Goal: Task Accomplishment & Management: Use online tool/utility

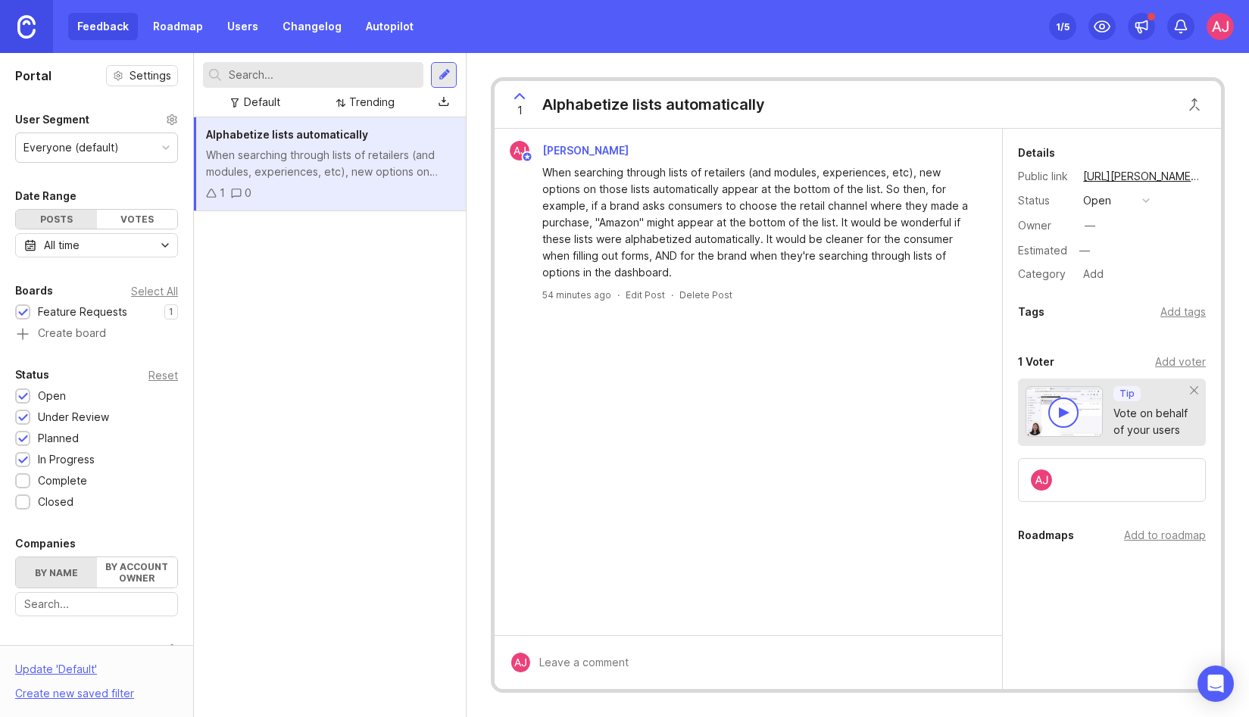
click at [581, 669] on div at bounding box center [759, 662] width 458 height 29
click at [562, 664] on div at bounding box center [563, 663] width 13 height 13
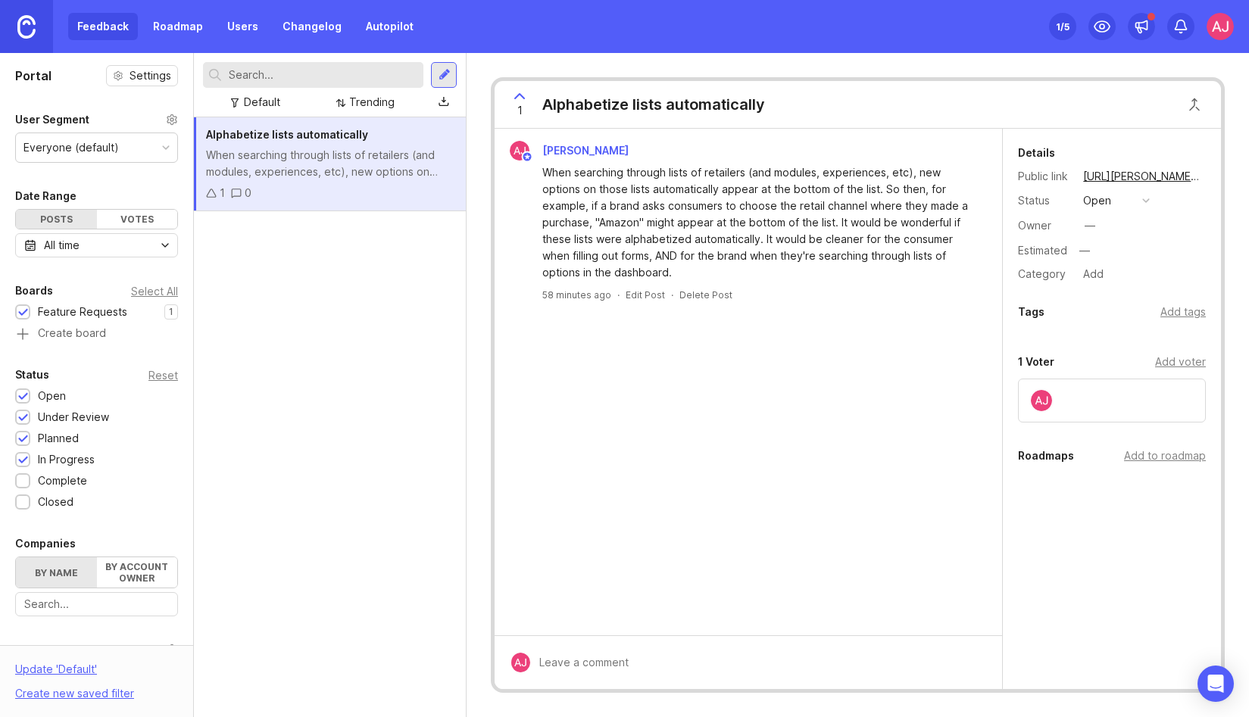
click at [281, 71] on input "text" at bounding box center [323, 75] width 189 height 17
click at [1223, 30] on img at bounding box center [1219, 26] width 27 height 27
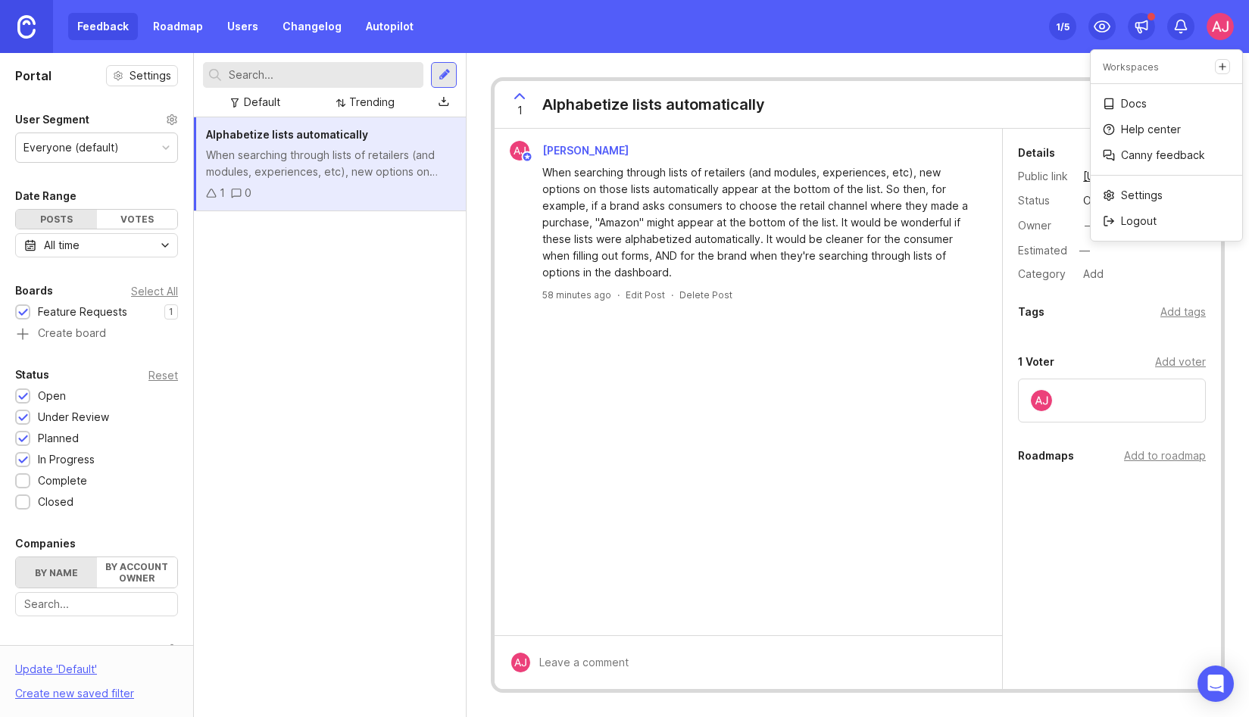
click at [706, 468] on div "AJ Hoke When searching through lists of retailers (and modules, experiences, et…" at bounding box center [748, 382] width 507 height 507
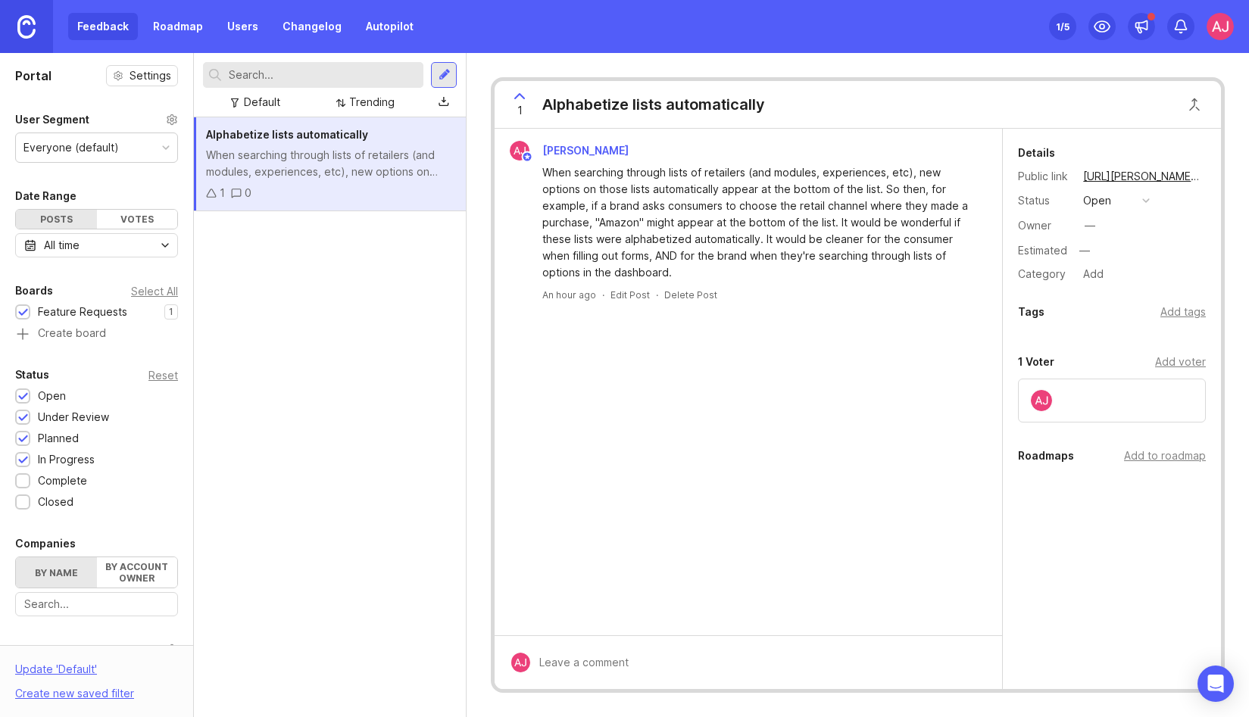
click at [399, 15] on link "Autopilot" at bounding box center [390, 26] width 66 height 27
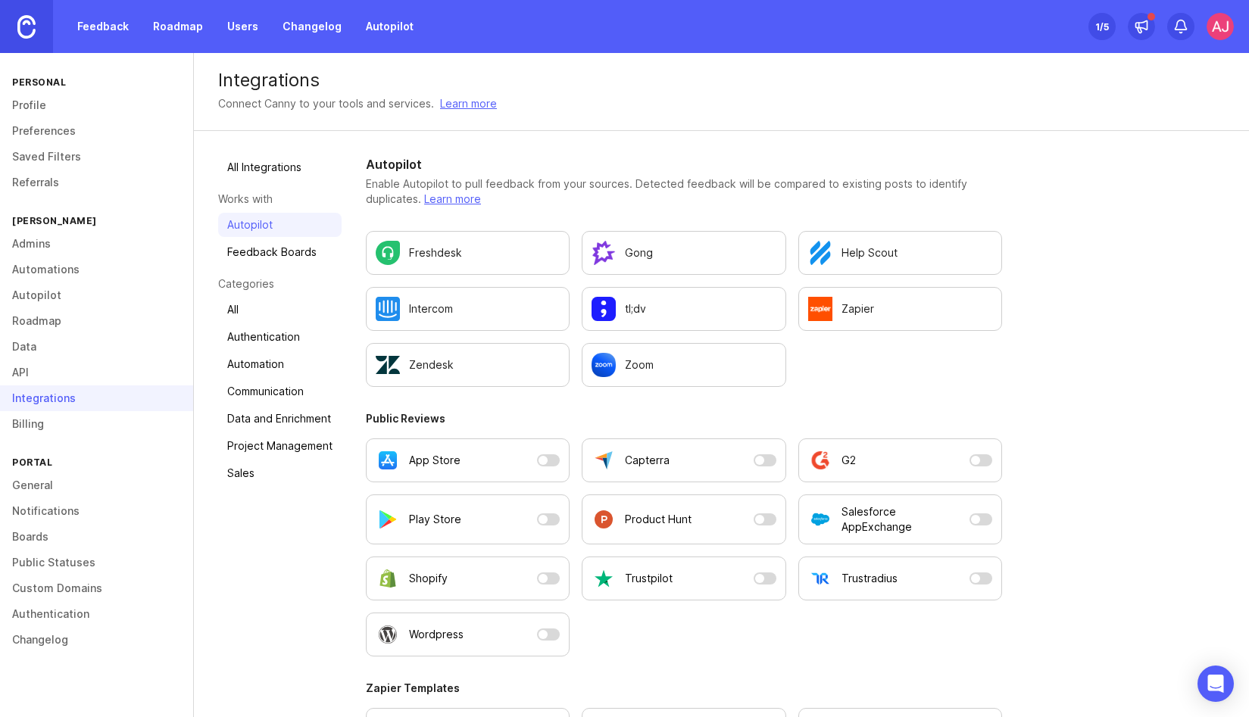
scroll to position [59, 0]
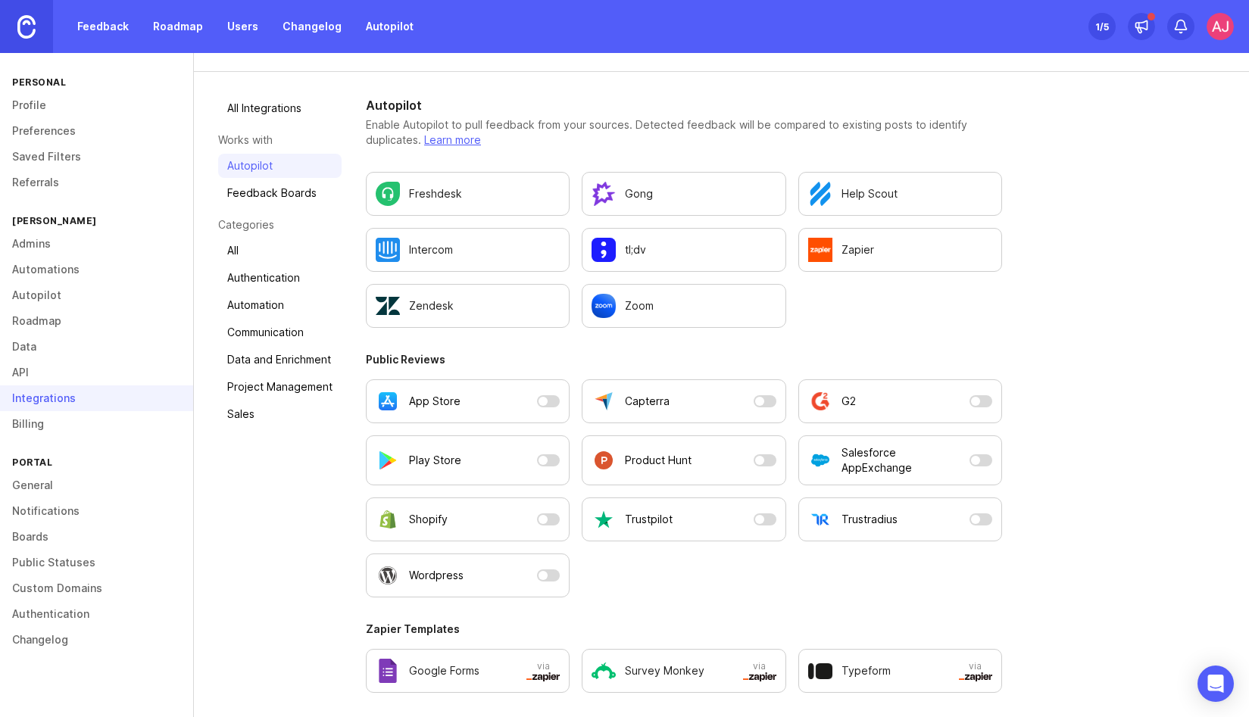
click at [654, 298] on div "Zoom" at bounding box center [683, 306] width 184 height 24
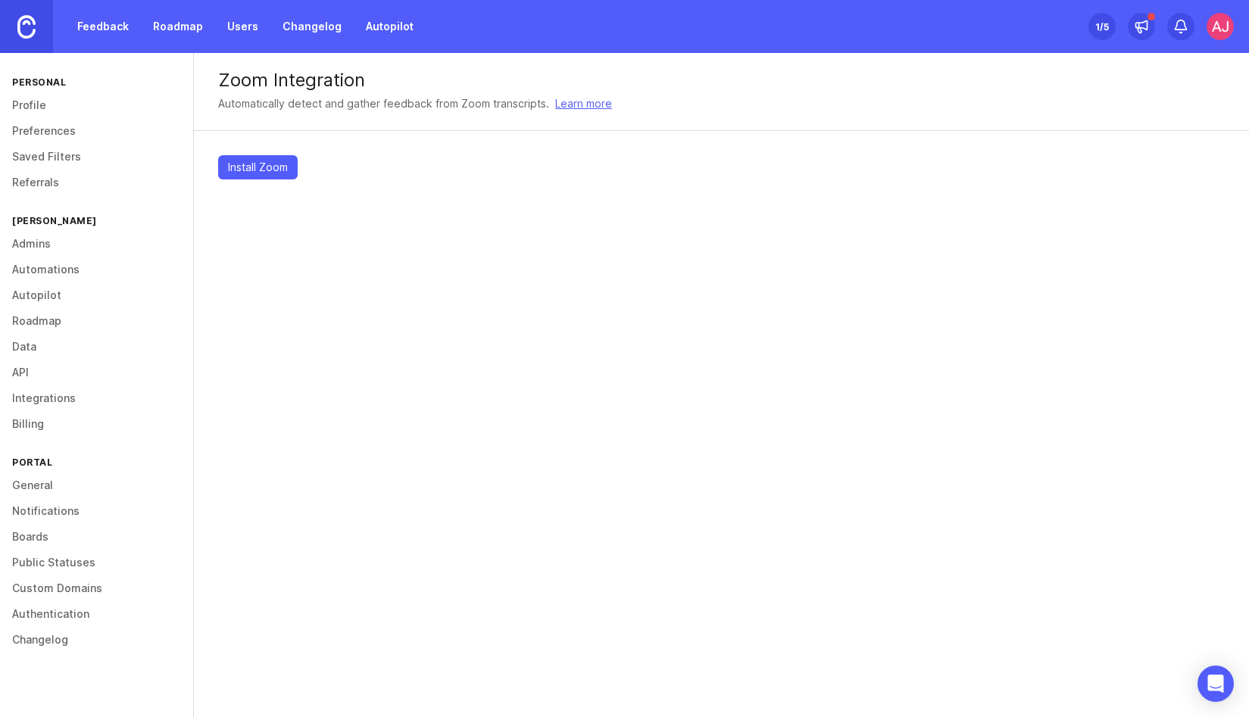
click at [276, 173] on span "Install Zoom" at bounding box center [258, 167] width 60 height 15
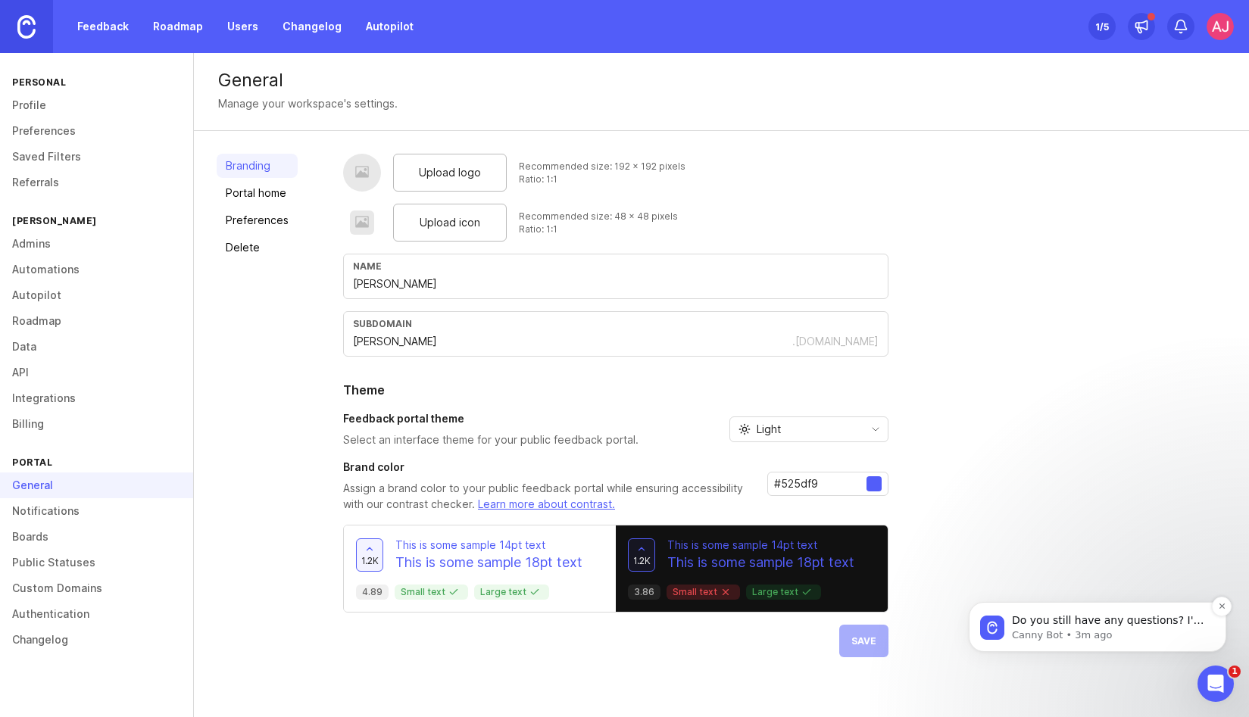
click at [1066, 625] on p "Do you still have any questions? I'm also happy to pass you to one of our human…" at bounding box center [1109, 620] width 195 height 15
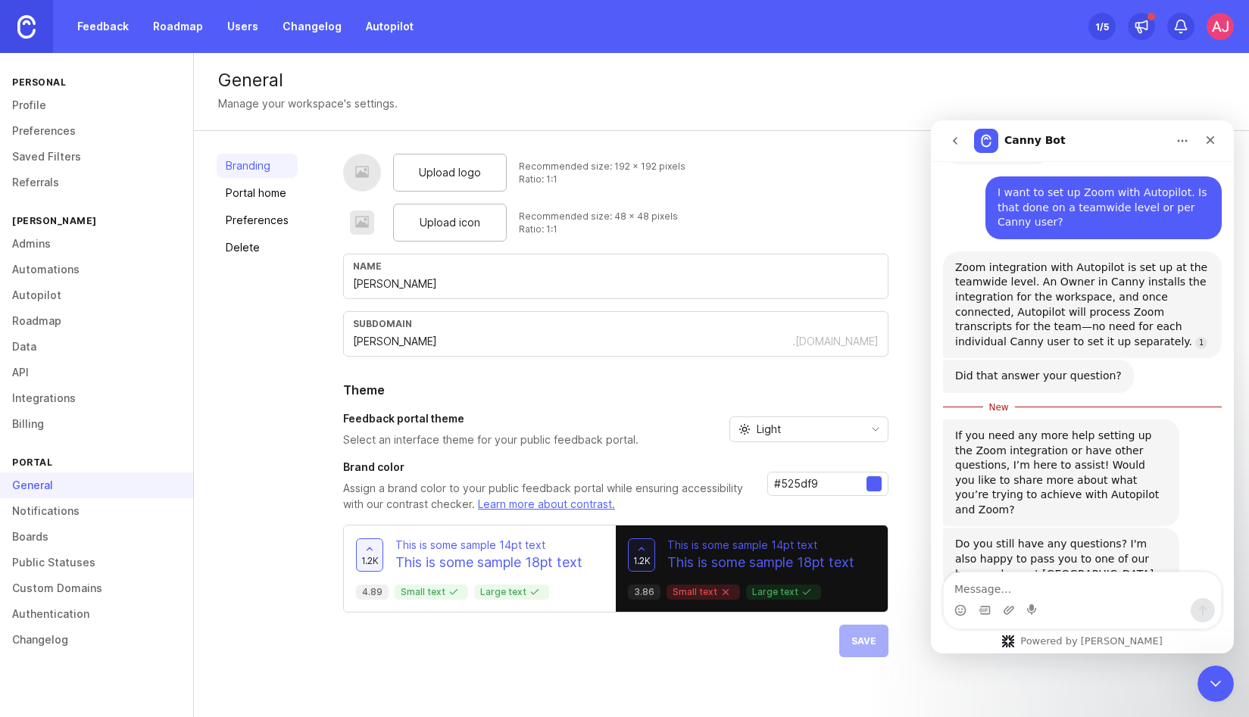
scroll to position [162, 0]
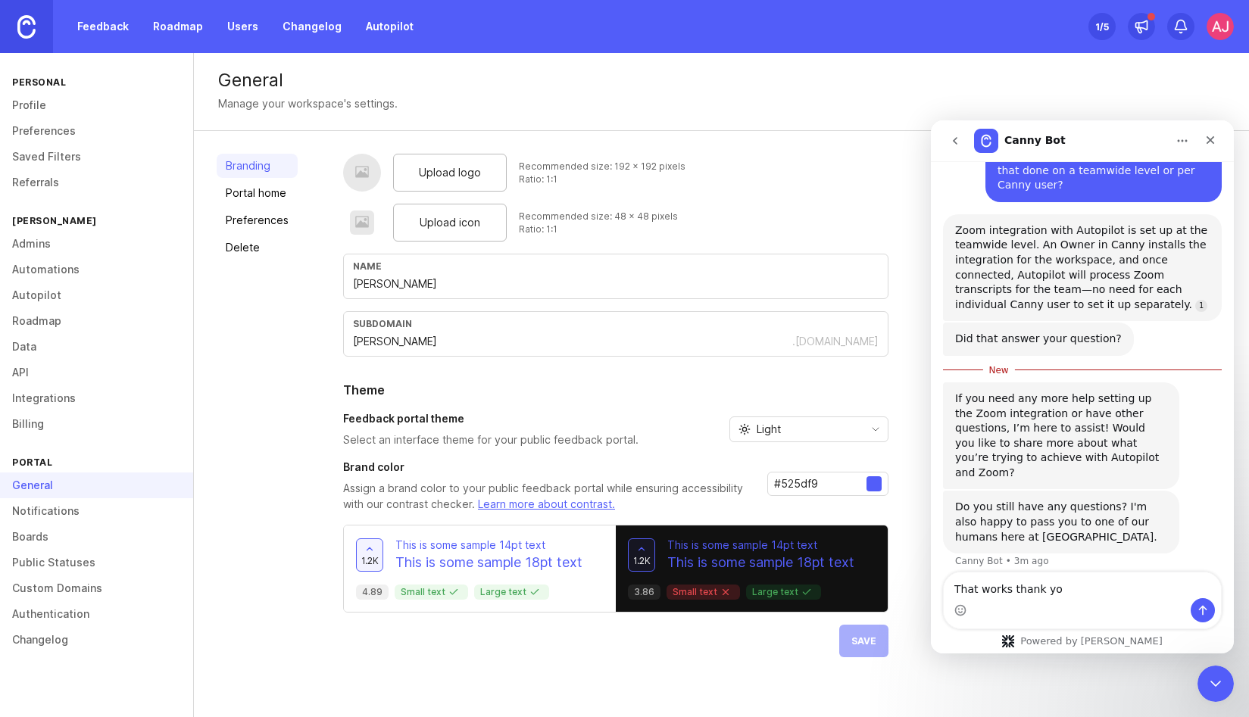
type textarea "That works thank you"
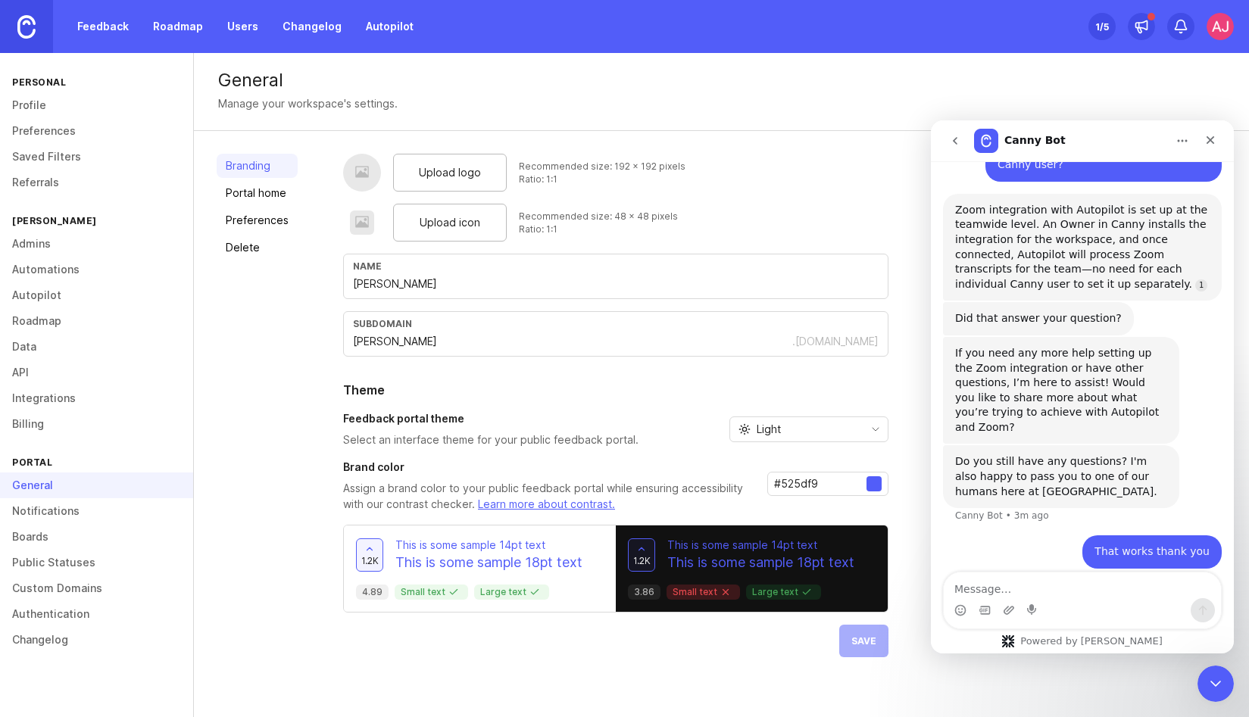
scroll to position [232, 0]
